Goal: Transaction & Acquisition: Purchase product/service

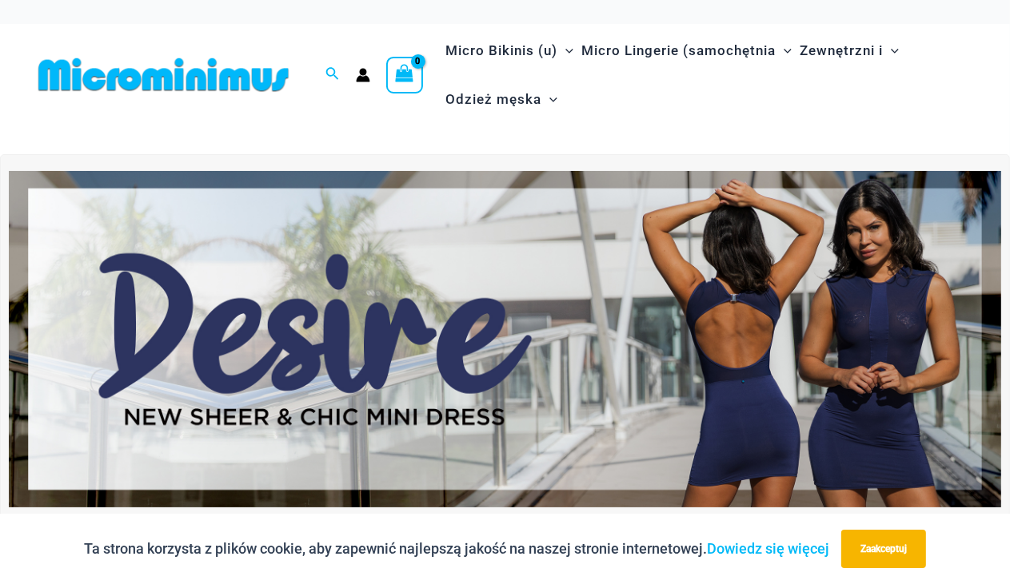
click at [436, 384] on img at bounding box center [505, 339] width 992 height 337
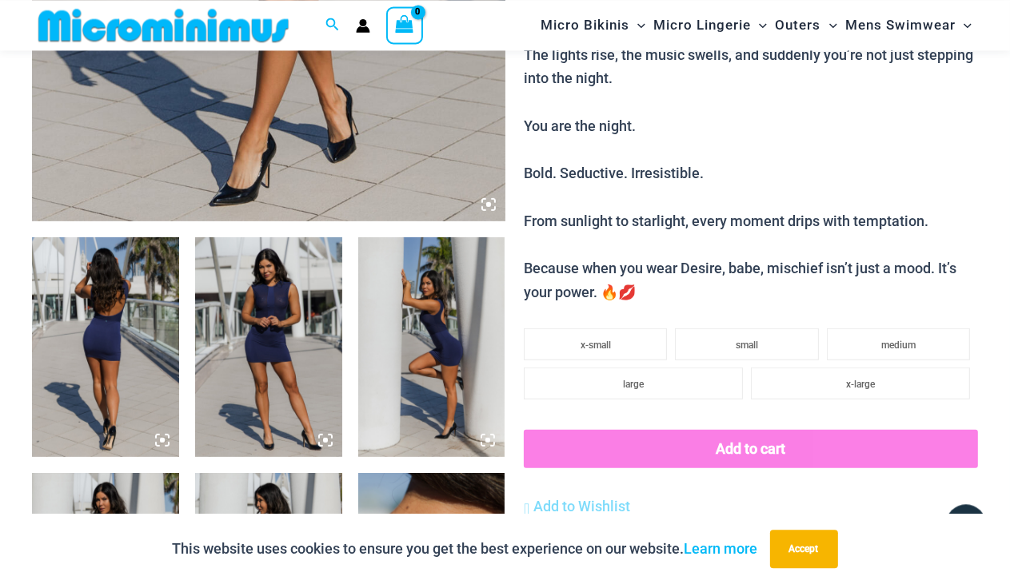
scroll to position [173, 0]
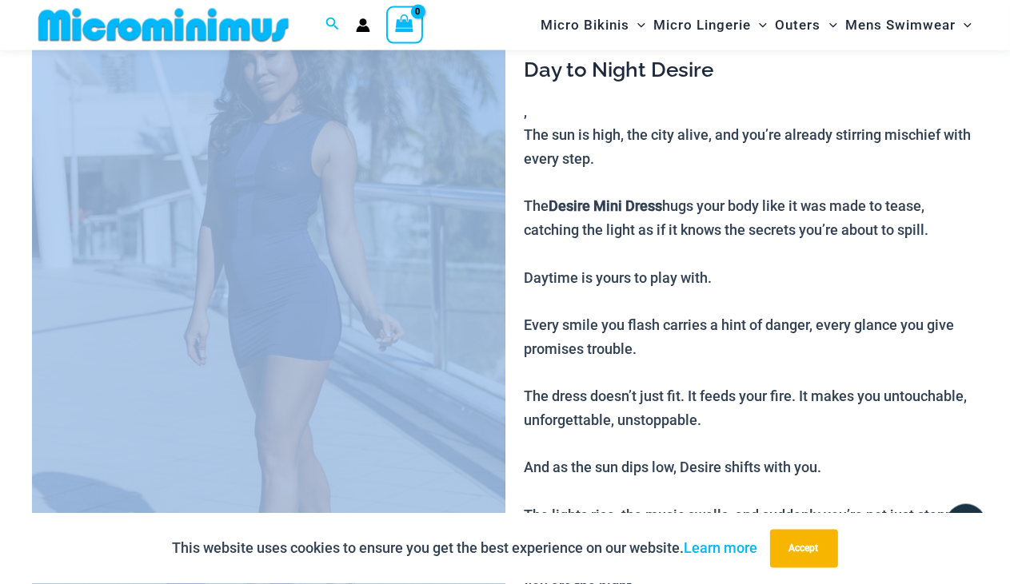
drag, startPoint x: 526, startPoint y: 233, endPoint x: 316, endPoint y: 246, distance: 210.6
click at [316, 246] on img at bounding box center [268, 326] width 473 height 709
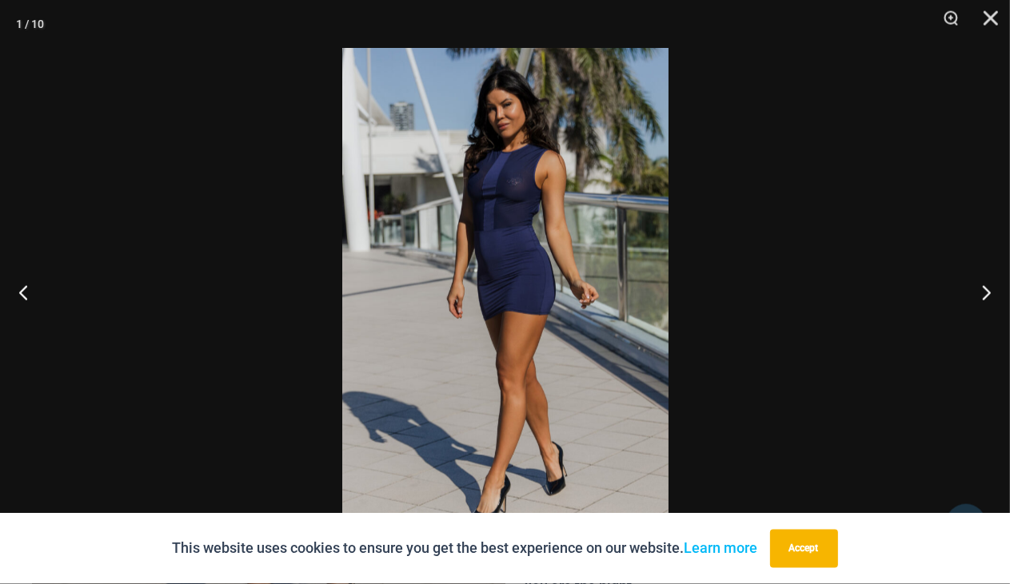
click at [316, 246] on div at bounding box center [505, 292] width 1010 height 584
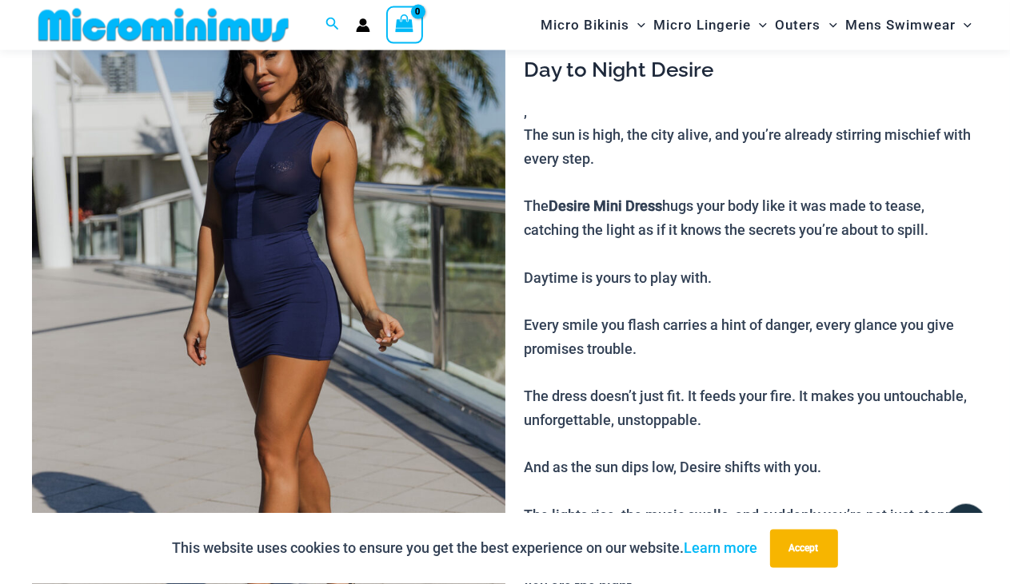
click at [316, 246] on img at bounding box center [268, 326] width 473 height 709
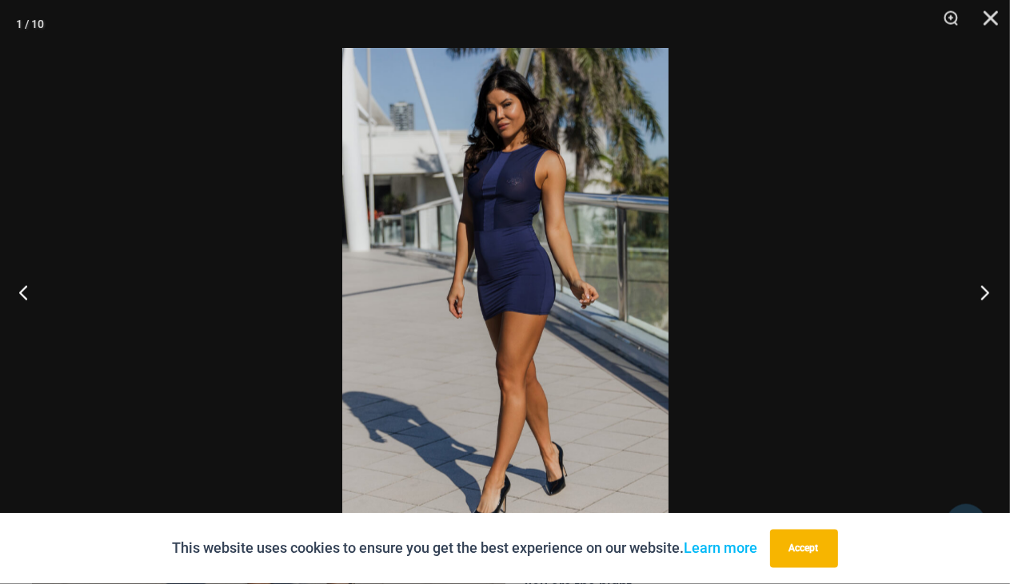
click at [990, 293] on button "Next" at bounding box center [980, 293] width 60 height 80
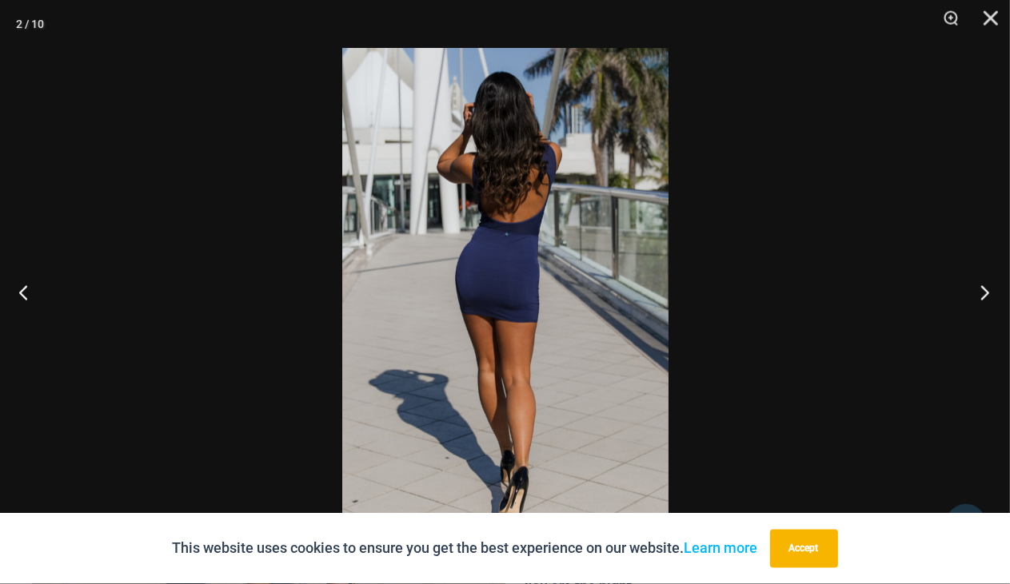
click at [990, 293] on button "Next" at bounding box center [980, 293] width 60 height 80
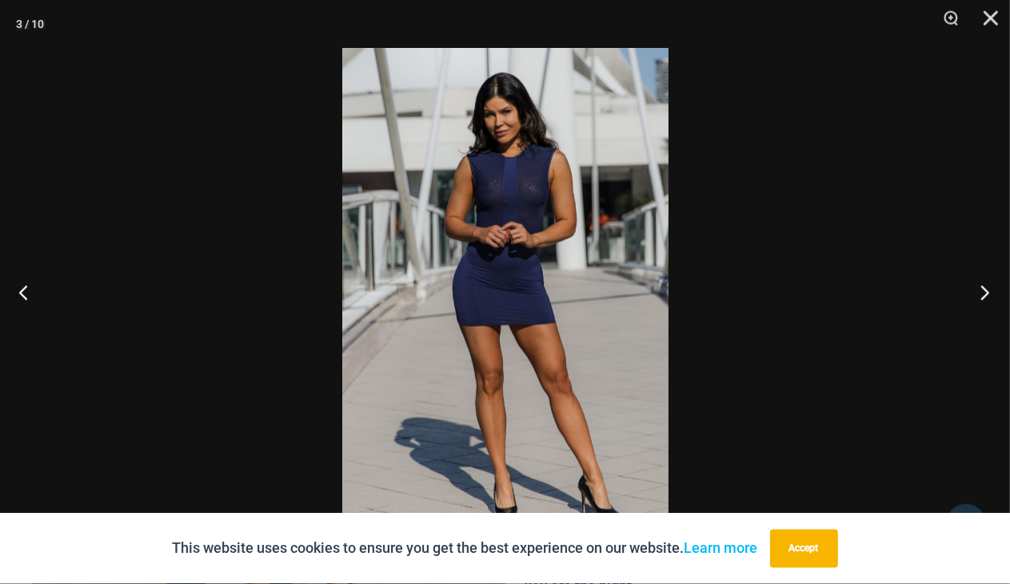
click at [990, 293] on button "Next" at bounding box center [980, 293] width 60 height 80
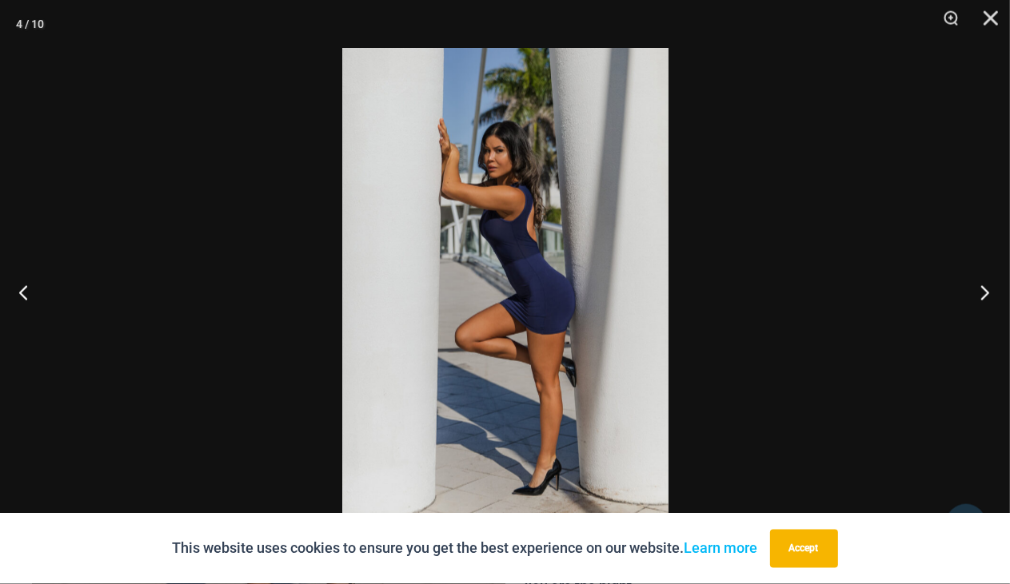
click at [990, 293] on button "Next" at bounding box center [980, 293] width 60 height 80
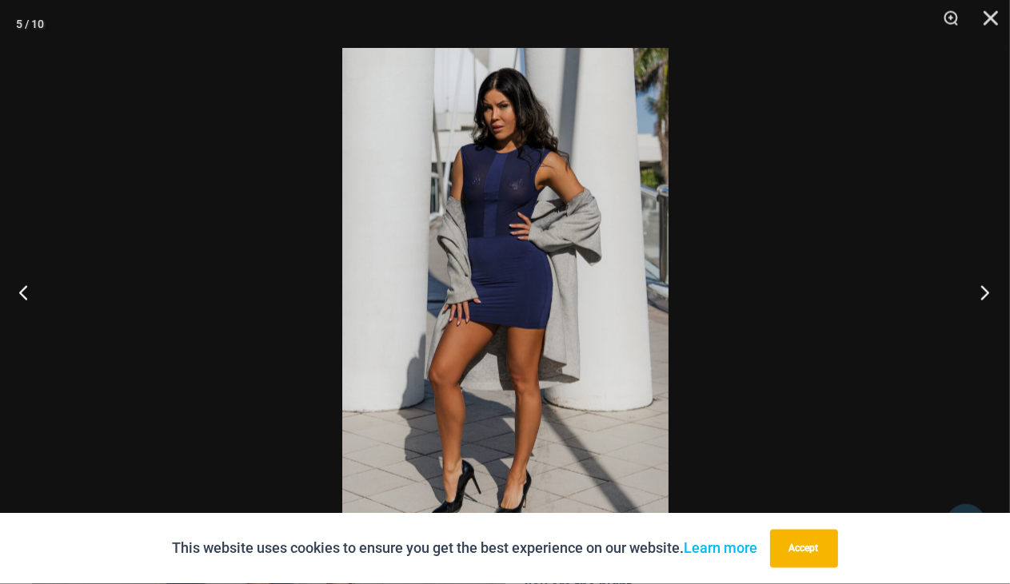
click at [990, 293] on button "Next" at bounding box center [980, 293] width 60 height 80
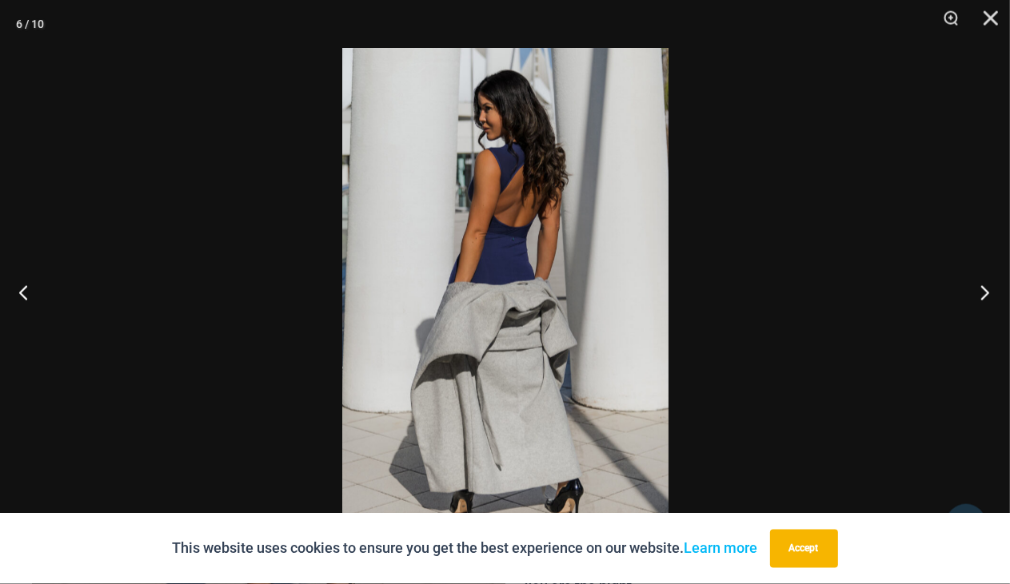
click at [990, 293] on button "Next" at bounding box center [980, 293] width 60 height 80
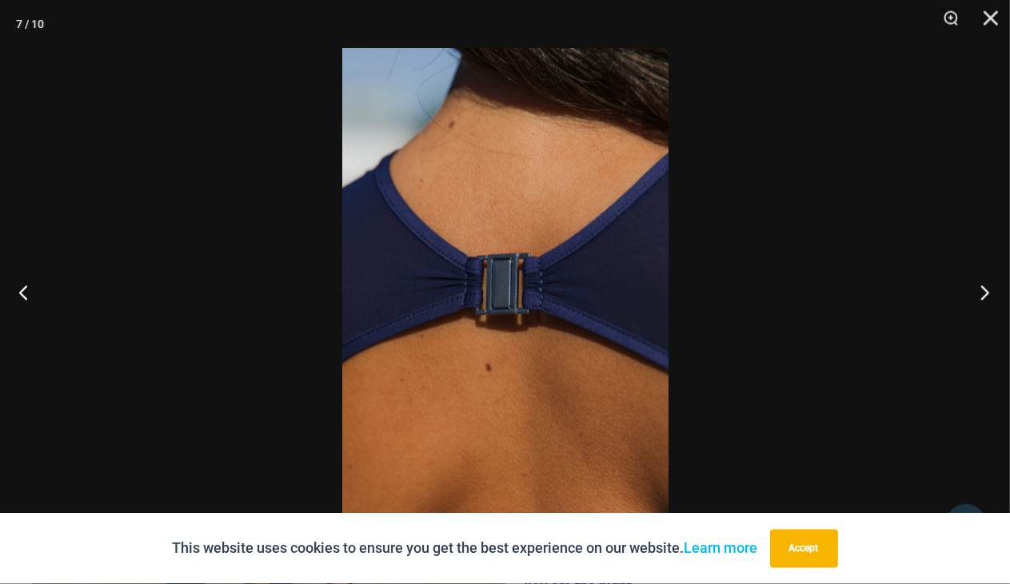
click at [990, 293] on button "Next" at bounding box center [980, 293] width 60 height 80
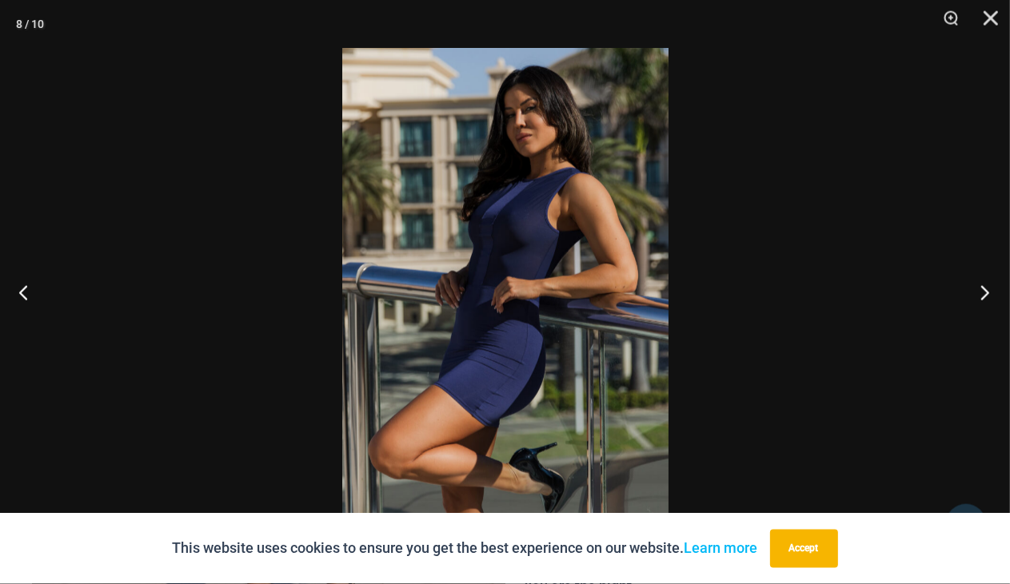
click at [990, 293] on button "Next" at bounding box center [980, 293] width 60 height 80
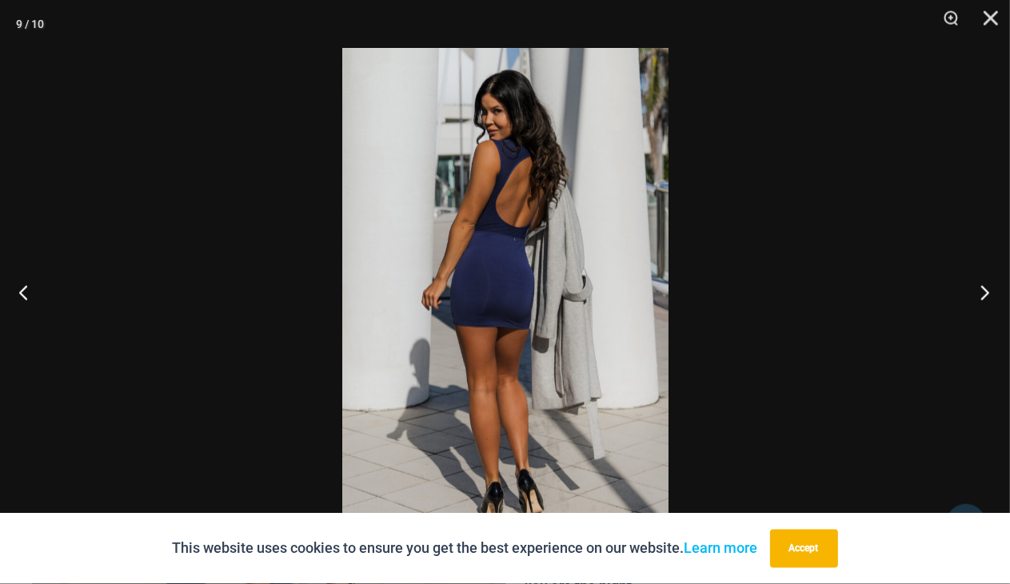
click at [990, 293] on button "Next" at bounding box center [980, 293] width 60 height 80
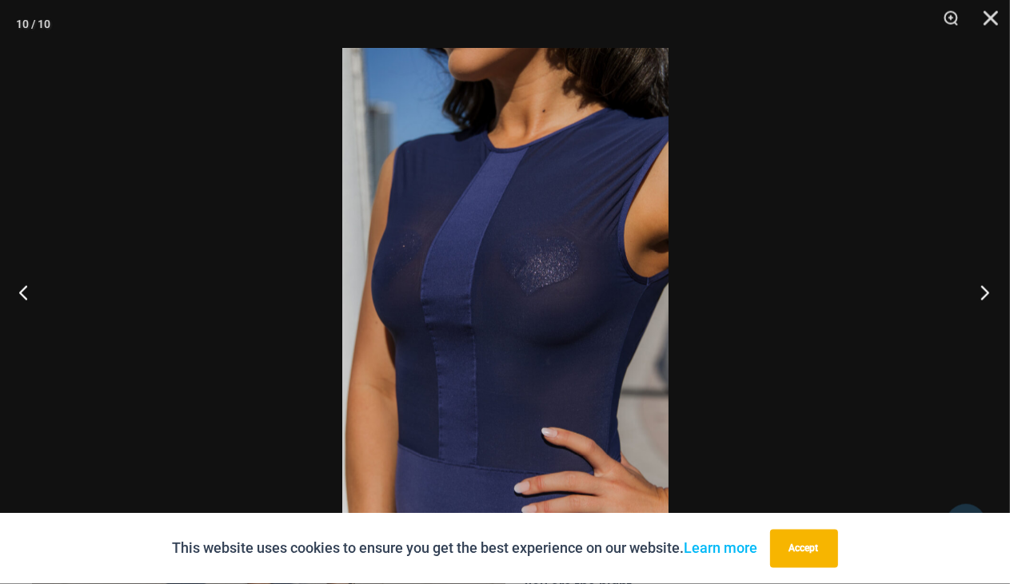
click at [990, 293] on button "Next" at bounding box center [980, 293] width 60 height 80
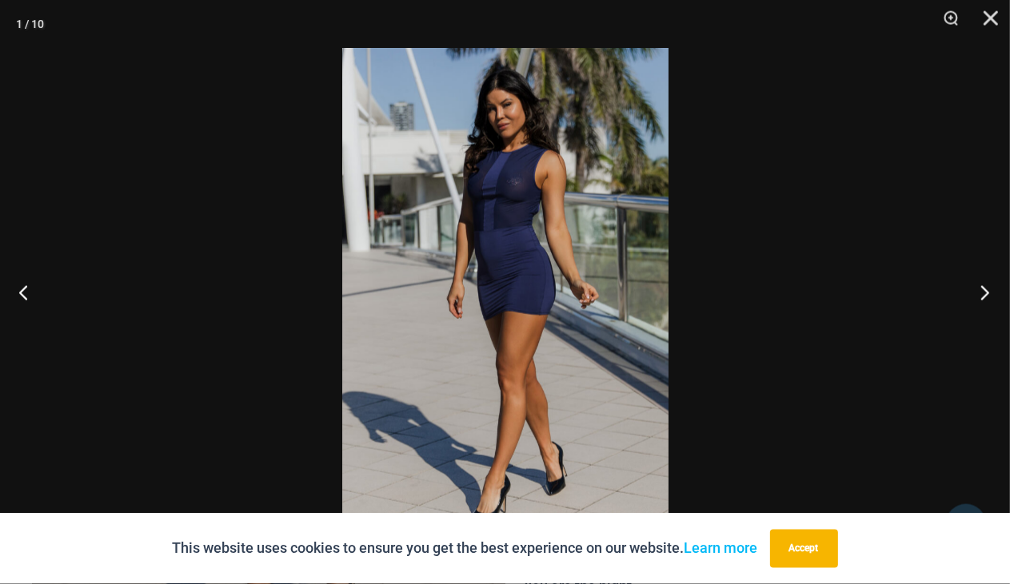
click at [990, 293] on button "Next" at bounding box center [980, 293] width 60 height 80
